Goal: Information Seeking & Learning: Learn about a topic

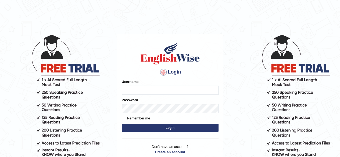
type input "pujan_parramatta"
click at [182, 89] on input "pujan_parramatta" at bounding box center [170, 90] width 97 height 9
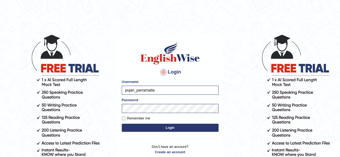
click at [150, 131] on button "Login" at bounding box center [170, 128] width 97 height 8
click at [168, 128] on button "Login" at bounding box center [170, 128] width 97 height 8
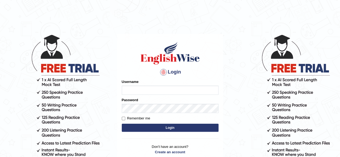
type input "pujan_parramatta"
click at [173, 129] on button "Login" at bounding box center [170, 128] width 97 height 8
type input "pujan_parramatta"
click at [175, 91] on input "pujan_parramatta" at bounding box center [170, 90] width 97 height 9
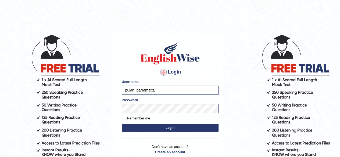
click at [137, 130] on button "Login" at bounding box center [170, 128] width 97 height 8
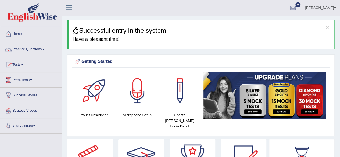
click at [23, 65] on span at bounding box center [22, 64] width 2 height 1
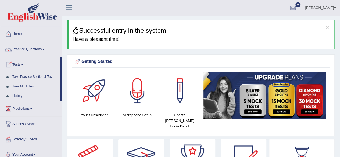
click at [27, 49] on link "Practice Questions" at bounding box center [30, 48] width 61 height 13
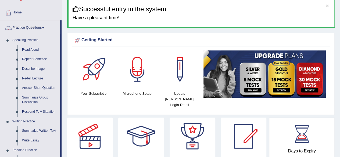
scroll to position [23, 0]
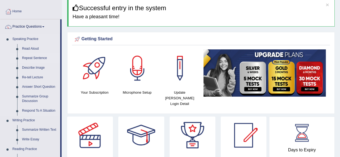
click at [27, 61] on link "Repeat Sentence" at bounding box center [40, 59] width 41 height 10
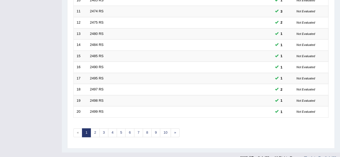
scroll to position [196, 0]
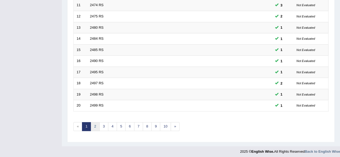
click at [96, 126] on link "2" at bounding box center [95, 126] width 9 height 9
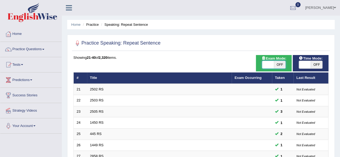
click at [275, 64] on span "OFF" at bounding box center [280, 65] width 12 height 8
checkbox input "true"
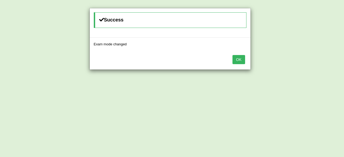
click at [238, 61] on button "OK" at bounding box center [239, 59] width 12 height 9
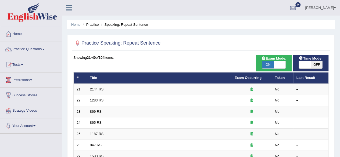
click at [316, 65] on span "OFF" at bounding box center [317, 65] width 12 height 8
checkbox input "true"
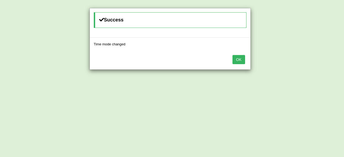
click at [242, 59] on button "OK" at bounding box center [239, 59] width 12 height 9
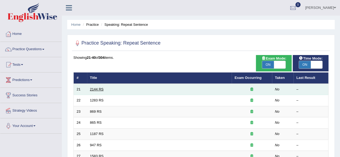
click at [94, 90] on link "2144 RS" at bounding box center [97, 89] width 14 height 4
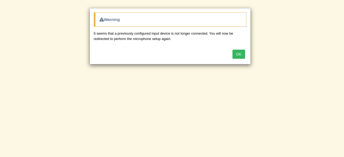
click at [240, 55] on button "OK" at bounding box center [239, 54] width 12 height 9
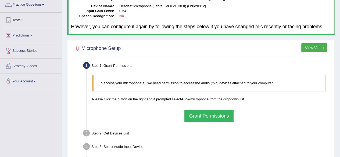
scroll to position [125, 0]
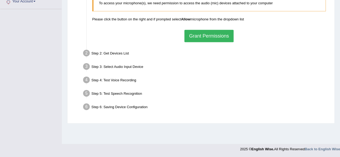
click at [221, 38] on button "Grant Permissions" at bounding box center [209, 36] width 49 height 12
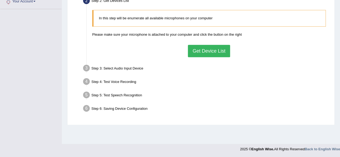
click at [219, 49] on button "Get Device List" at bounding box center [209, 51] width 42 height 12
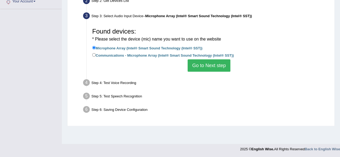
click at [218, 65] on button "Go to Next step" at bounding box center [209, 65] width 43 height 12
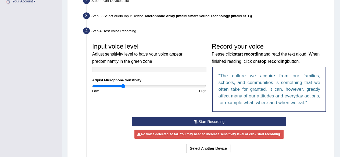
click at [208, 122] on button "Start Recording" at bounding box center [209, 121] width 154 height 9
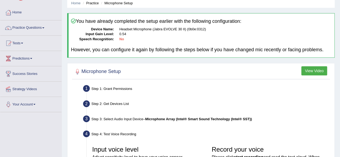
scroll to position [0, 0]
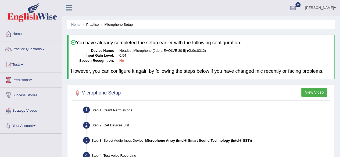
click at [20, 52] on link "Practice Questions" at bounding box center [30, 48] width 61 height 13
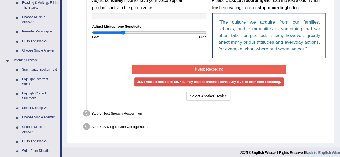
scroll to position [182, 0]
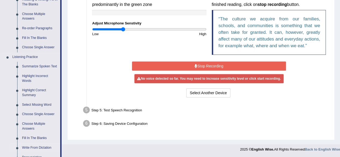
click at [29, 149] on link "Write From Dictation" at bounding box center [40, 148] width 41 height 10
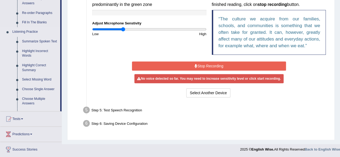
scroll to position [131, 0]
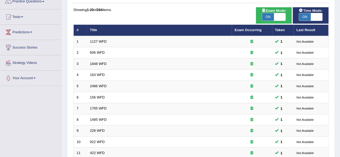
scroll to position [196, 0]
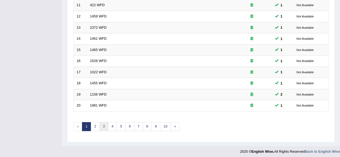
click at [100, 126] on link "3" at bounding box center [104, 126] width 9 height 9
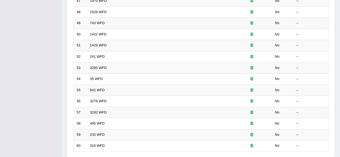
scroll to position [196, 0]
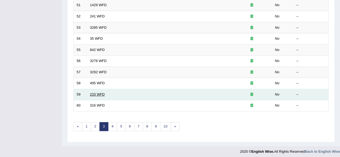
click at [94, 93] on link "233 WFD" at bounding box center [97, 95] width 15 height 4
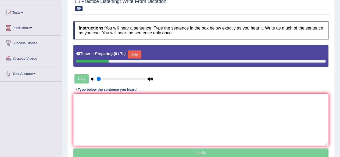
scroll to position [53, 0]
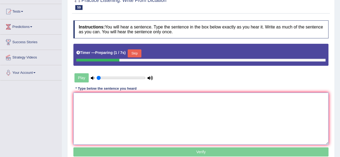
click at [127, 113] on textarea at bounding box center [200, 119] width 255 height 52
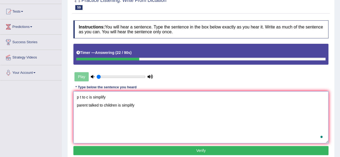
type textarea "p t to c is simplify parent talked to children is simplify"
click at [207, 148] on button "Verify" at bounding box center [200, 150] width 255 height 9
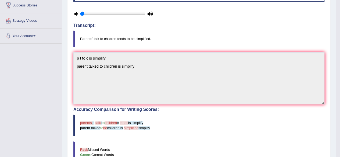
scroll to position [90, 0]
click at [210, 118] on blockquote "parents' p talk t to children c tends is simplify parent talked to be children …" at bounding box center [198, 126] width 251 height 22
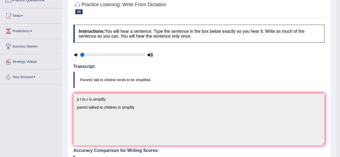
scroll to position [0, 0]
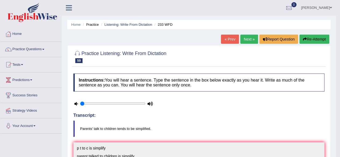
click at [30, 51] on link "Practice Questions" at bounding box center [30, 48] width 61 height 13
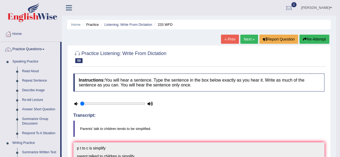
click at [249, 38] on link "Next »" at bounding box center [250, 39] width 18 height 9
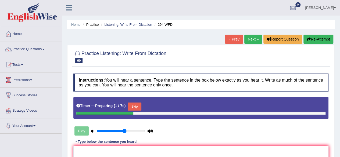
type input "0.6"
click at [139, 110] on button "Skip" at bounding box center [134, 107] width 13 height 8
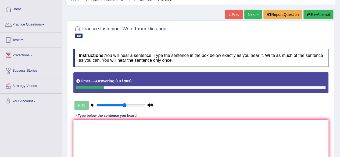
scroll to position [35, 0]
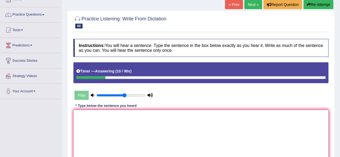
click at [160, 130] on textarea at bounding box center [200, 136] width 255 height 52
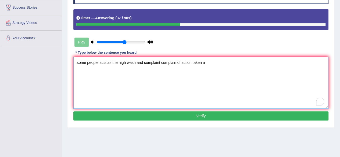
scroll to position [89, 0]
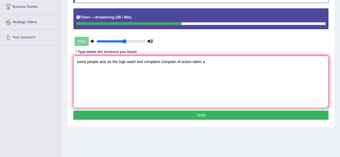
type textarea "some people acts as the high wash and complaint complain of action taken a"
click at [168, 116] on button "Verify" at bounding box center [200, 115] width 255 height 9
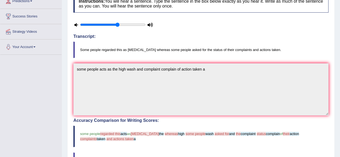
scroll to position [0, 0]
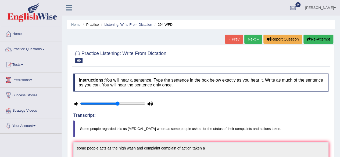
click at [250, 43] on link "Next »" at bounding box center [254, 39] width 18 height 9
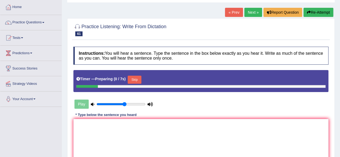
scroll to position [27, 0]
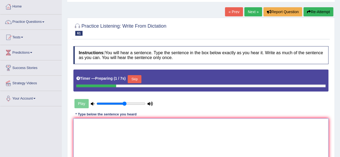
click at [182, 125] on textarea at bounding box center [200, 145] width 255 height 52
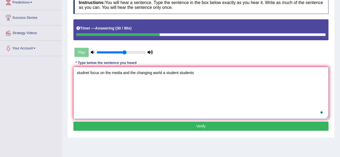
scroll to position [79, 0]
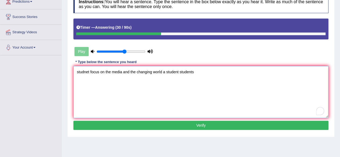
type textarea "studnet focus on the media and the changing world a student students"
click at [165, 126] on button "Verify" at bounding box center [200, 125] width 255 height 9
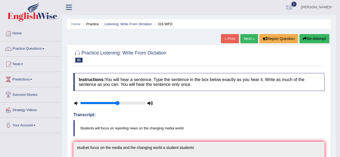
scroll to position [0, 0]
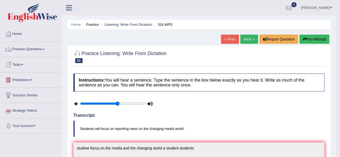
click at [35, 51] on link "Practice Questions" at bounding box center [30, 48] width 61 height 13
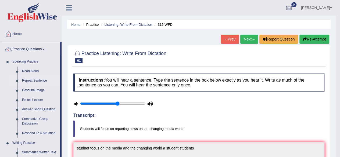
click at [29, 79] on link "Repeat Sentence" at bounding box center [40, 81] width 41 height 10
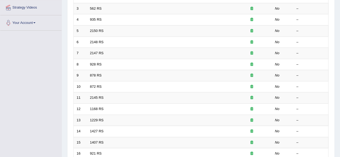
scroll to position [104, 0]
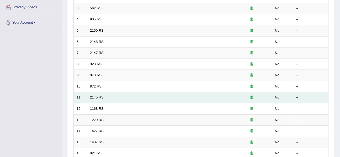
click at [102, 93] on td "2145 RS" at bounding box center [159, 97] width 145 height 11
click at [99, 96] on link "2145 RS" at bounding box center [97, 98] width 14 height 4
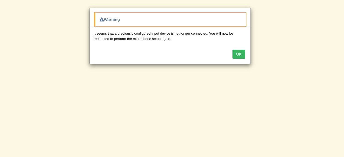
click at [239, 53] on button "OK" at bounding box center [239, 54] width 12 height 9
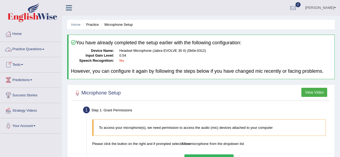
click at [37, 47] on link "Practice Questions" at bounding box center [30, 48] width 61 height 13
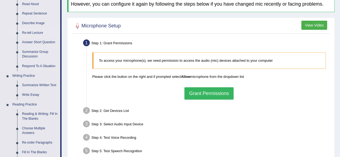
scroll to position [68, 0]
click at [38, 84] on link "Summarize Written Text" at bounding box center [40, 85] width 41 height 10
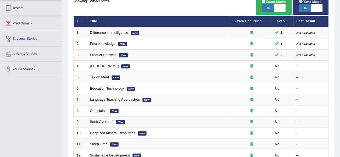
scroll to position [57, 0]
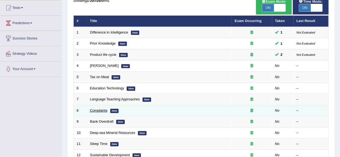
click at [101, 111] on link "Complaints" at bounding box center [98, 111] width 17 height 4
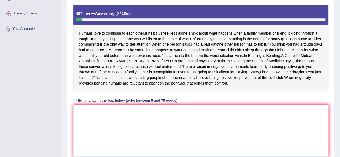
scroll to position [98, 0]
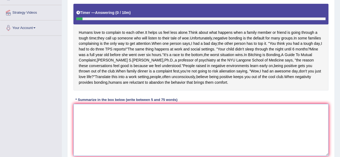
click at [140, 128] on textarea at bounding box center [200, 130] width 255 height 52
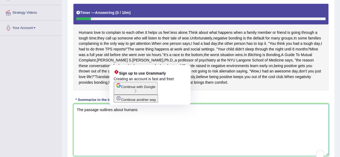
click at [123, 115] on textarea "The passage outlines about humans" at bounding box center [200, 130] width 255 height 52
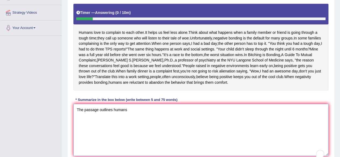
click at [140, 114] on textarea "The passage outlines humans" at bounding box center [200, 130] width 255 height 52
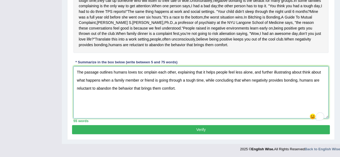
scroll to position [140, 0]
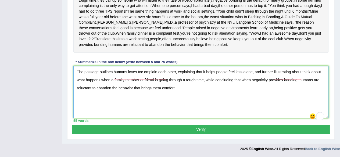
type textarea "The passage outlines humans loves toc omplain each other, explaining that it he…"
click at [163, 130] on button "Verify" at bounding box center [201, 129] width 258 height 9
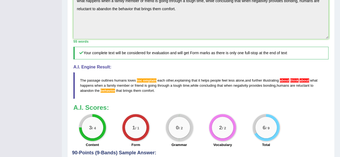
scroll to position [187, 0]
